Goal: Check status

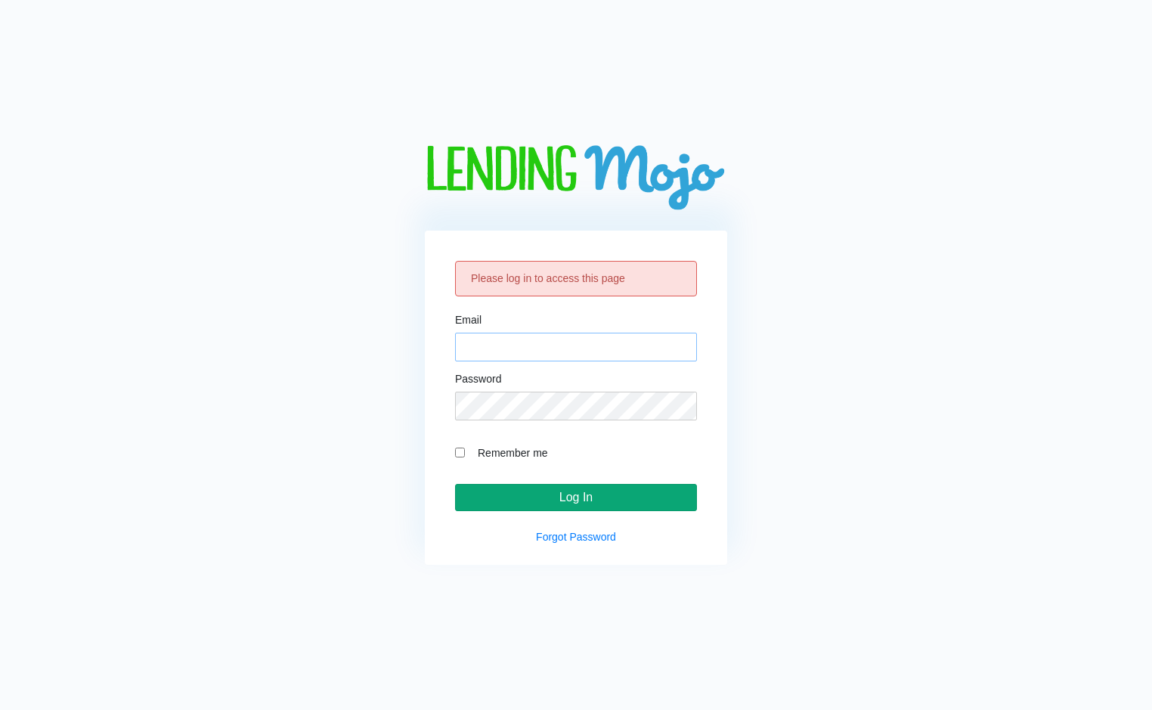
type input "[EMAIL_ADDRESS][DOMAIN_NAME]"
click at [556, 501] on input "Log In" at bounding box center [576, 497] width 242 height 27
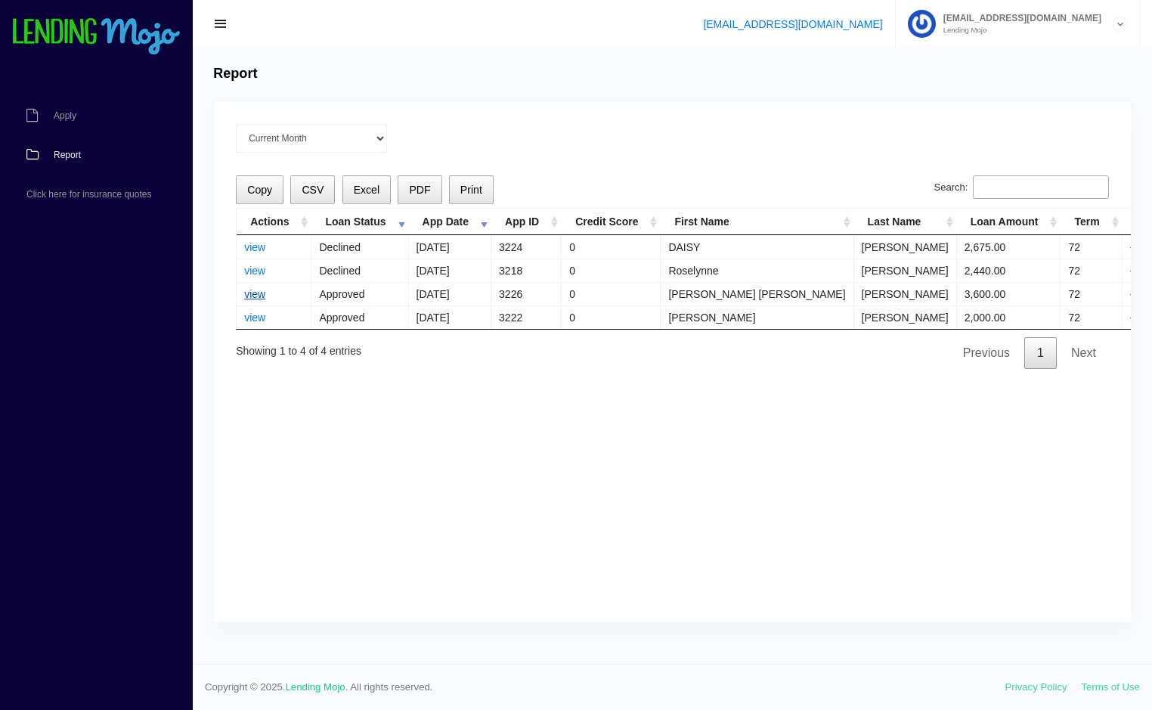
click at [255, 292] on link "view" at bounding box center [254, 294] width 21 height 12
click at [1115, 128] on div "Current Month [DATE] [DATE] [DATE] [DATE] [DATE] All time Loading Copy CSV Exce…" at bounding box center [672, 361] width 917 height 521
